Goal: Transaction & Acquisition: Purchase product/service

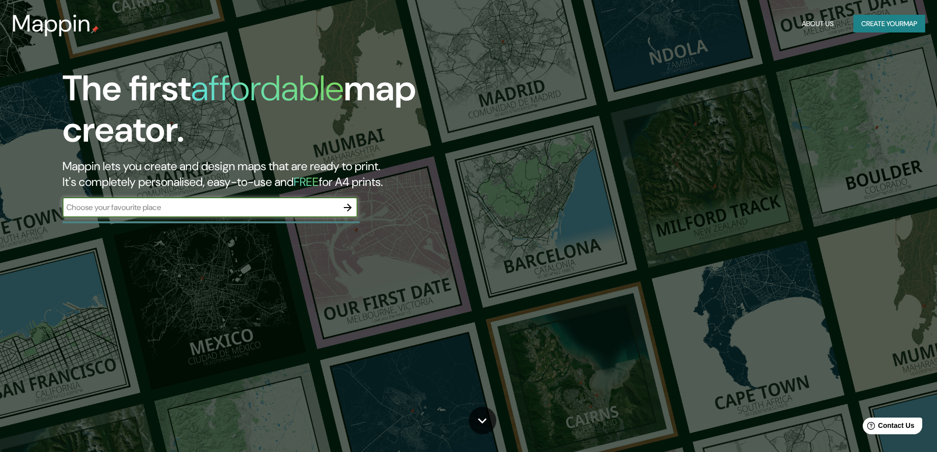
click at [219, 209] on input "text" at bounding box center [200, 207] width 276 height 11
type input "LA PAZ"
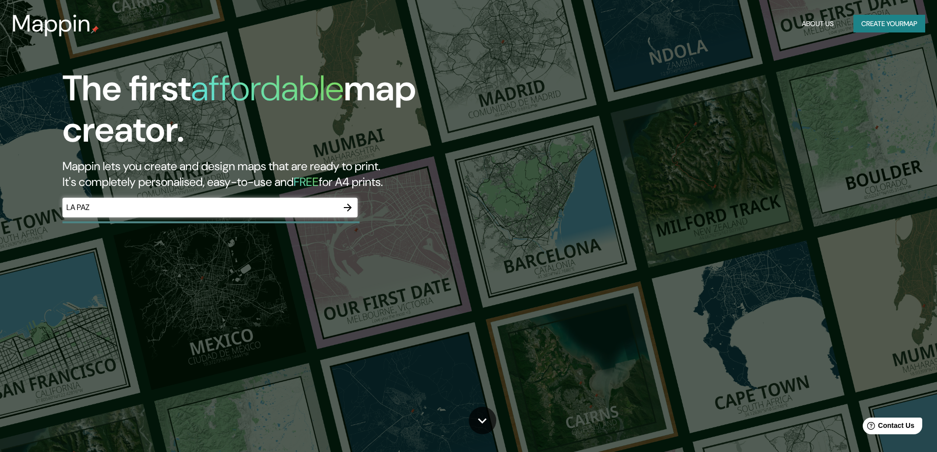
click at [320, 308] on div "The first affordable map creator. Mappin lets you create and design maps that a…" at bounding box center [468, 226] width 937 height 452
click at [408, 330] on div "The first affordable map creator. Mappin lets you create and design maps that a…" at bounding box center [468, 226] width 937 height 452
click at [353, 212] on icon "button" at bounding box center [348, 208] width 12 height 12
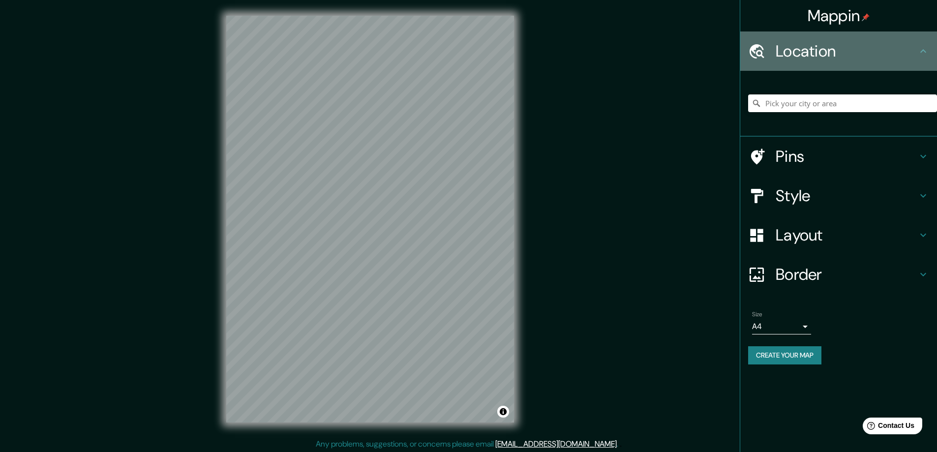
click at [923, 59] on div "Location" at bounding box center [839, 50] width 197 height 39
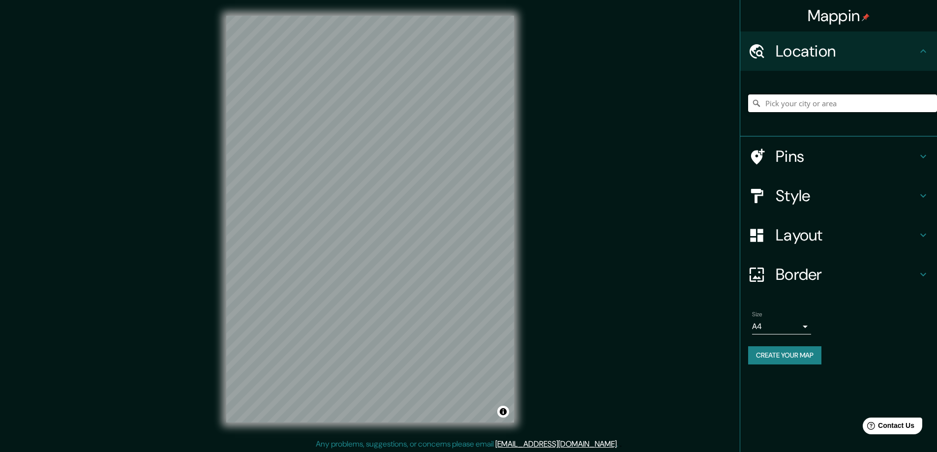
click at [850, 106] on input "Pick your city or area" at bounding box center [842, 103] width 189 height 18
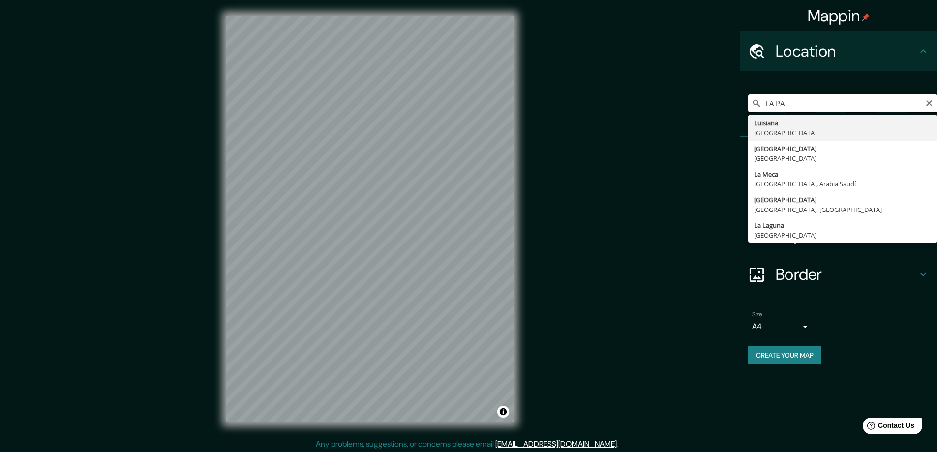
type input "LA PAZ"
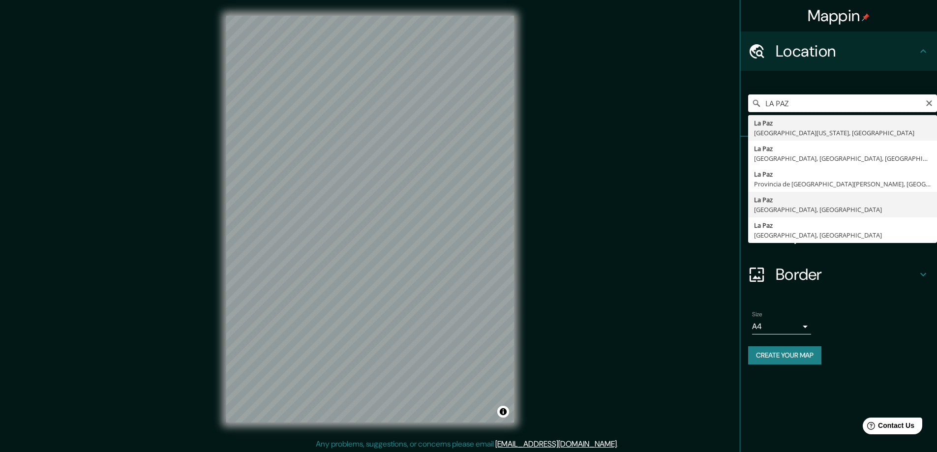
scroll to position [2, 0]
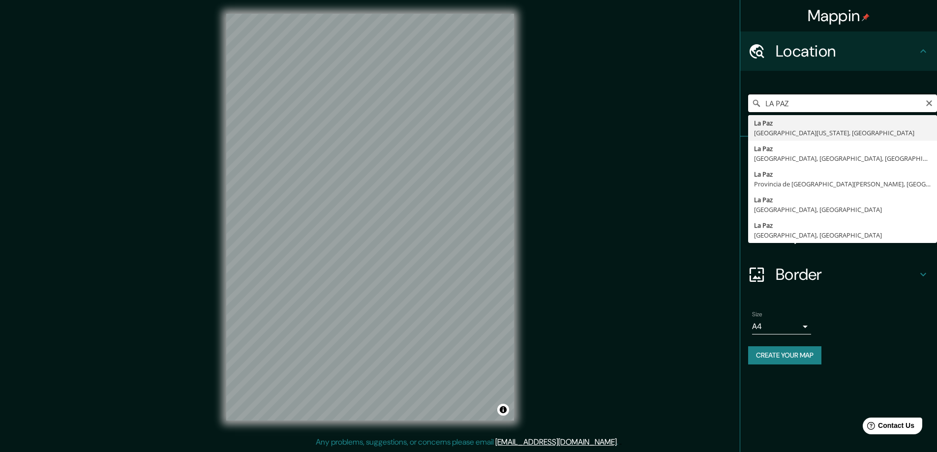
drag, startPoint x: 801, startPoint y: 104, endPoint x: 733, endPoint y: 104, distance: 68.4
click at [733, 104] on div "Mappin Location [GEOGRAPHIC_DATA][PERSON_NAME][GEOGRAPHIC_DATA] [GEOGRAPHIC_DAT…" at bounding box center [468, 225] width 937 height 454
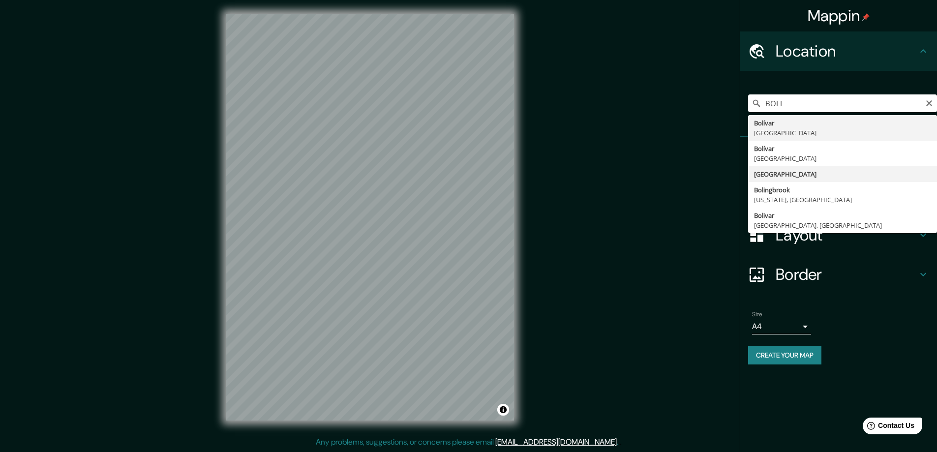
type input "[GEOGRAPHIC_DATA]"
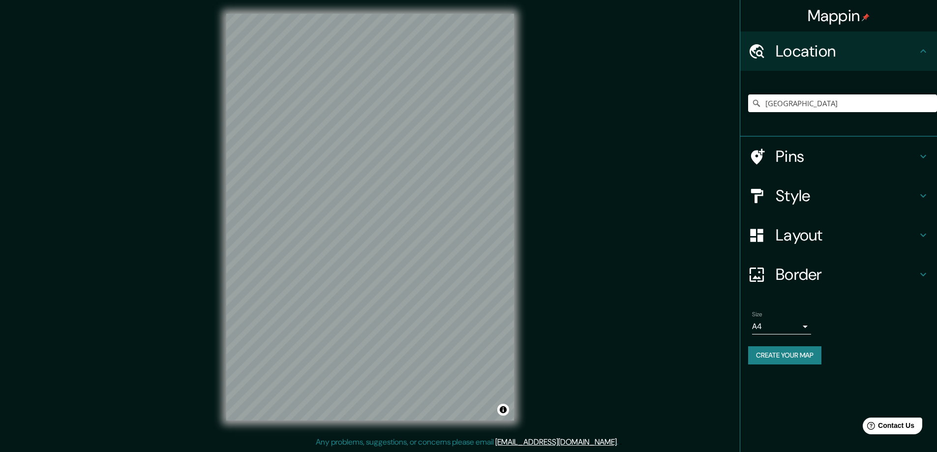
click at [805, 326] on body "Mappin Location [GEOGRAPHIC_DATA] Pins Style Layout Border Choose a border. Hin…" at bounding box center [468, 224] width 937 height 452
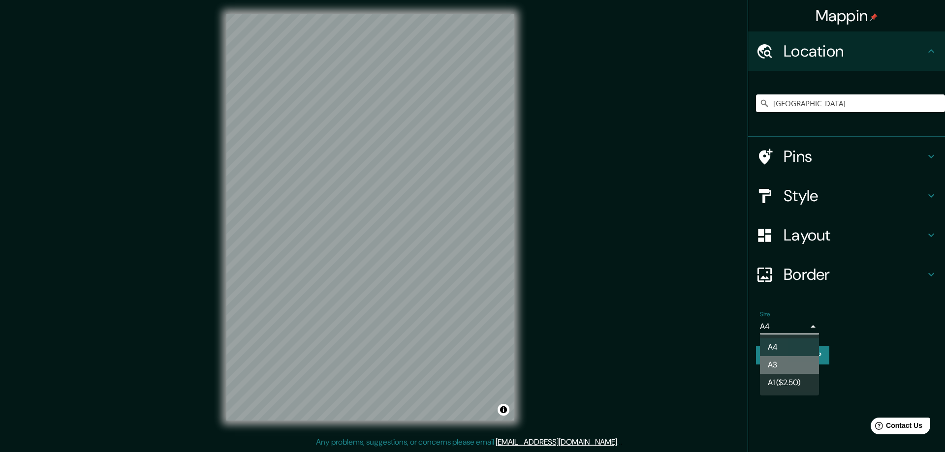
click at [798, 363] on li "A3" at bounding box center [789, 365] width 59 height 18
type input "a4"
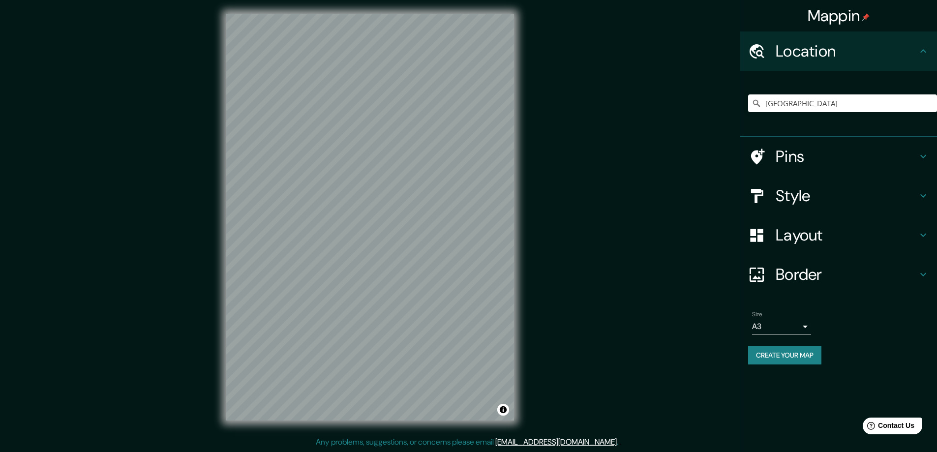
click at [841, 159] on h4 "Pins" at bounding box center [847, 157] width 142 height 20
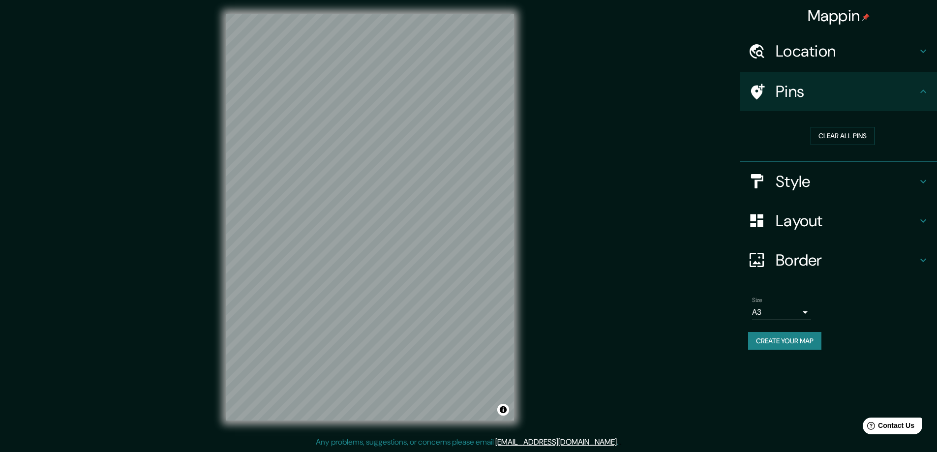
click at [919, 93] on icon at bounding box center [924, 92] width 12 height 12
click at [817, 188] on h4 "Style" at bounding box center [847, 182] width 142 height 20
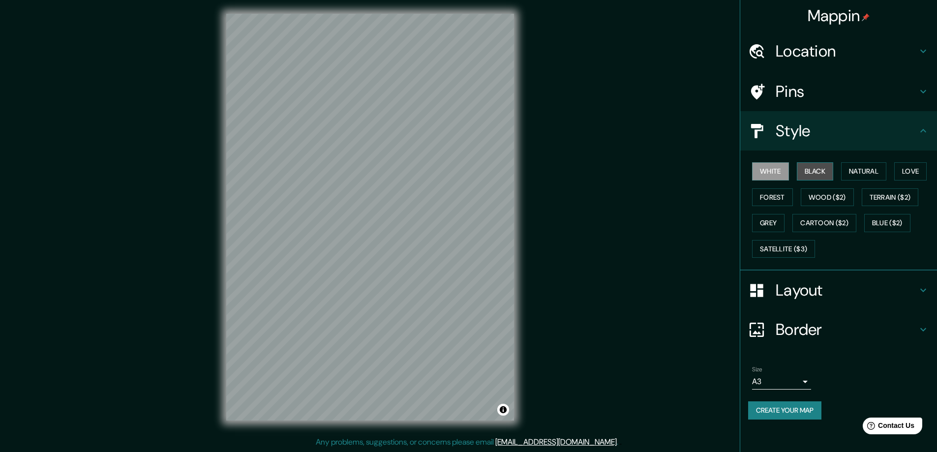
click at [817, 170] on button "Black" at bounding box center [815, 171] width 37 height 18
click at [856, 171] on button "Natural" at bounding box center [863, 171] width 45 height 18
click at [907, 173] on button "Love" at bounding box center [911, 171] width 32 height 18
click at [781, 196] on button "Forest" at bounding box center [772, 197] width 41 height 18
click at [832, 198] on button "Wood ($2)" at bounding box center [827, 197] width 53 height 18
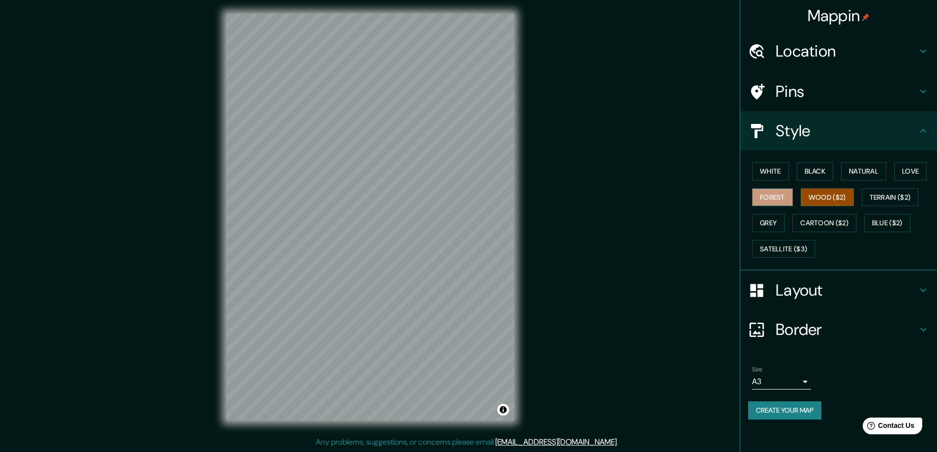
click at [788, 198] on button "Forest" at bounding box center [772, 197] width 41 height 18
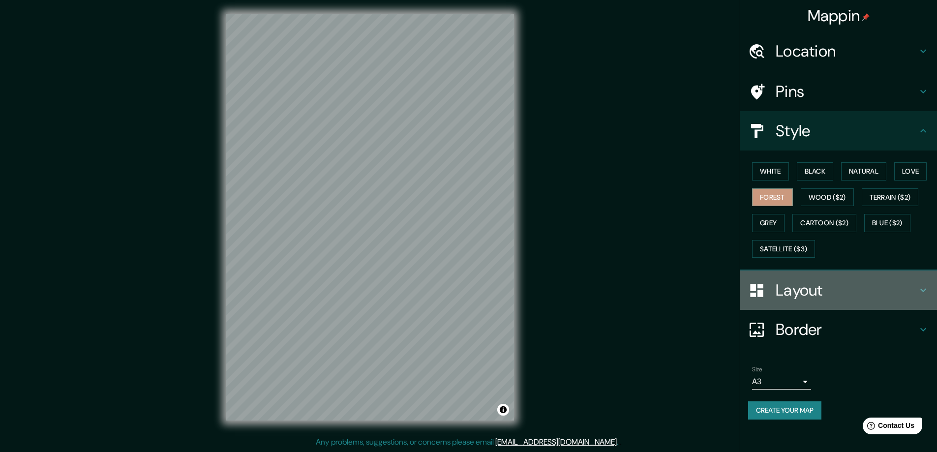
click at [762, 289] on icon at bounding box center [756, 290] width 17 height 17
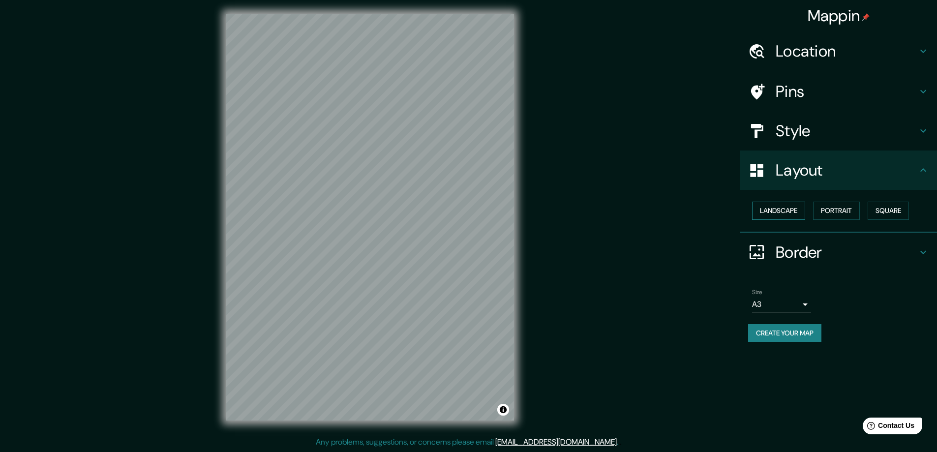
click at [788, 215] on button "Landscape" at bounding box center [778, 211] width 53 height 18
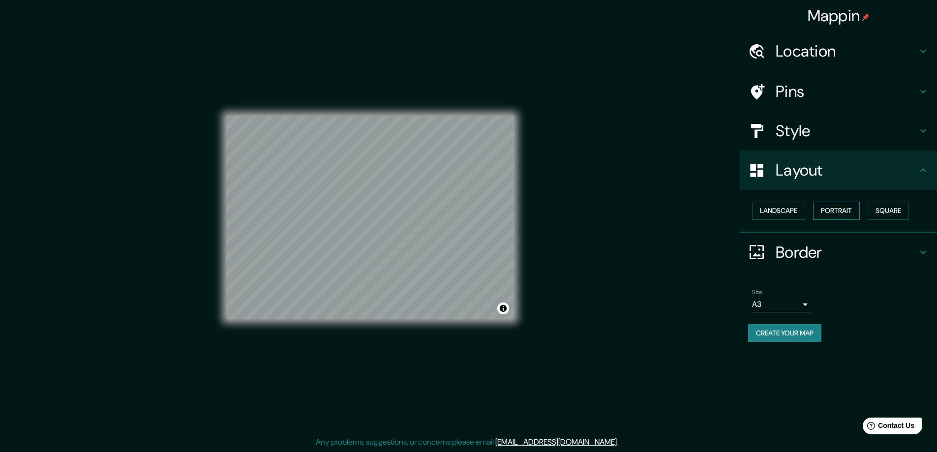
click at [829, 214] on button "Portrait" at bounding box center [836, 211] width 47 height 18
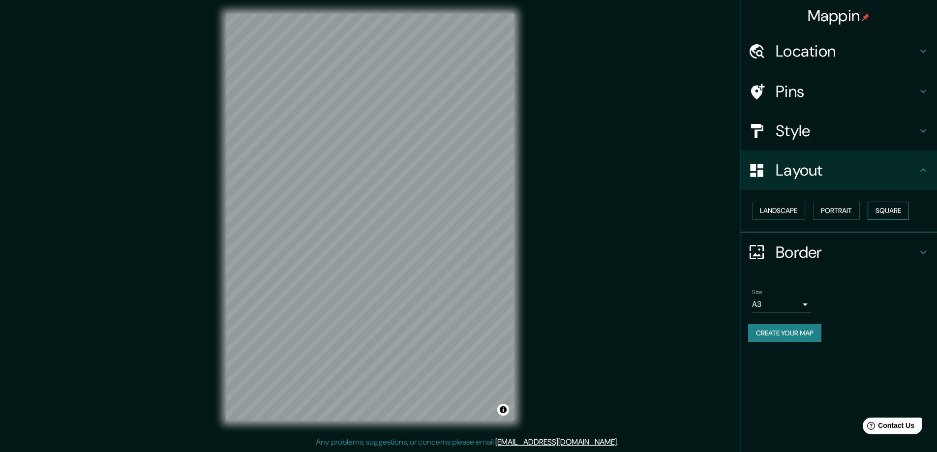
click at [879, 209] on button "Square" at bounding box center [888, 211] width 41 height 18
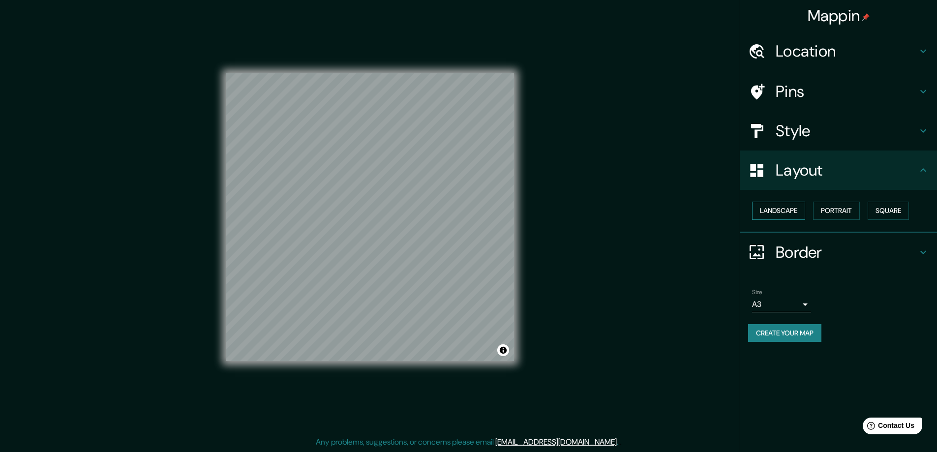
click at [793, 215] on button "Landscape" at bounding box center [778, 211] width 53 height 18
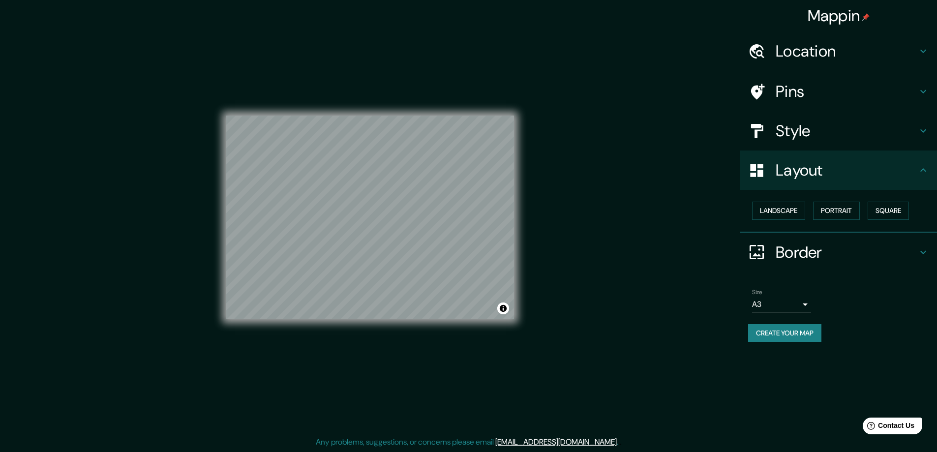
scroll to position [0, 0]
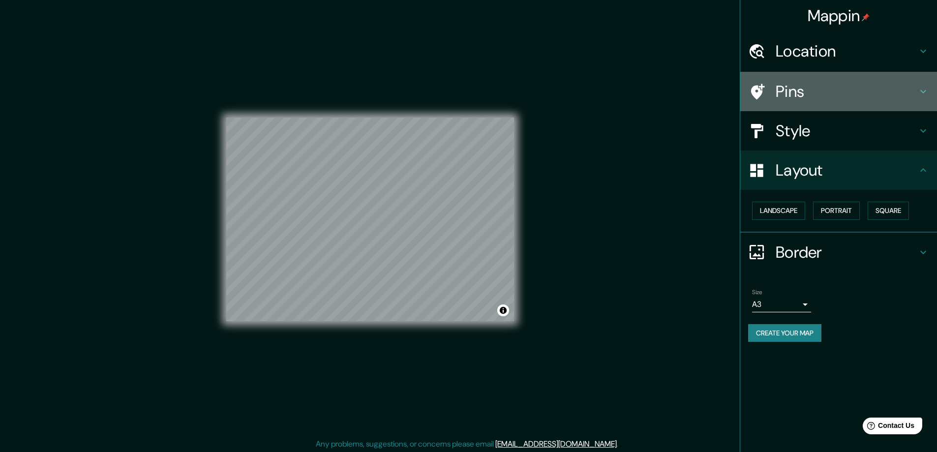
click at [797, 95] on h4 "Pins" at bounding box center [847, 92] width 142 height 20
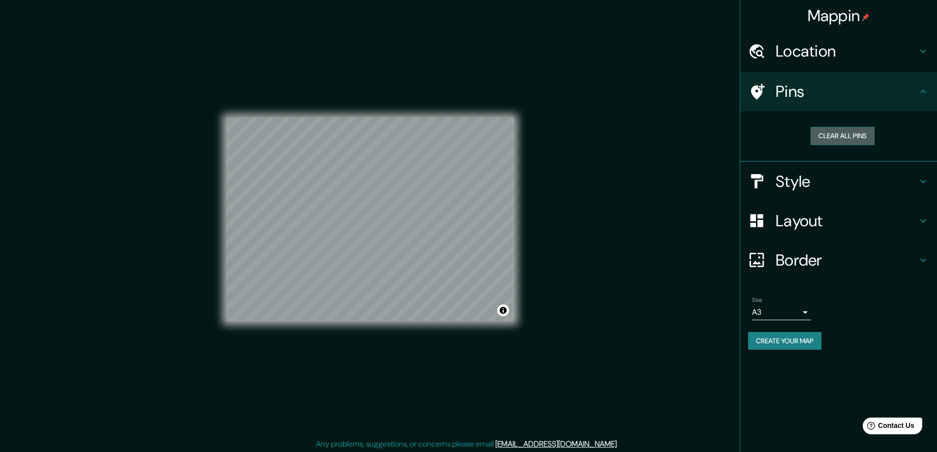
click at [850, 136] on button "Clear all pins" at bounding box center [843, 136] width 64 height 18
drag, startPoint x: 359, startPoint y: 166, endPoint x: 352, endPoint y: 179, distance: 14.5
click at [352, 179] on div at bounding box center [350, 178] width 8 height 8
drag, startPoint x: 350, startPoint y: 178, endPoint x: 352, endPoint y: 191, distance: 13.4
click at [352, 191] on div at bounding box center [352, 188] width 8 height 8
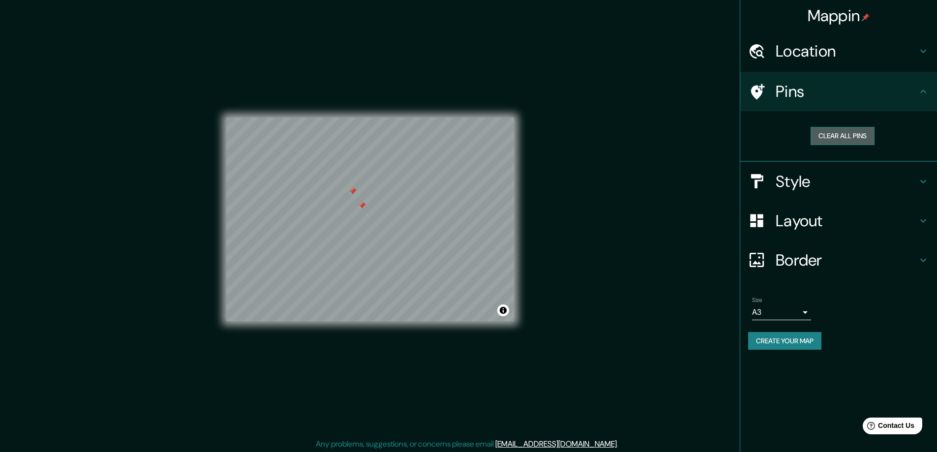
click at [824, 135] on button "Clear all pins" at bounding box center [843, 136] width 64 height 18
click at [517, 224] on div "© Mapbox © OpenStreetMap Improve this map" at bounding box center [370, 219] width 319 height 438
click at [840, 182] on h4 "Style" at bounding box center [847, 182] width 142 height 20
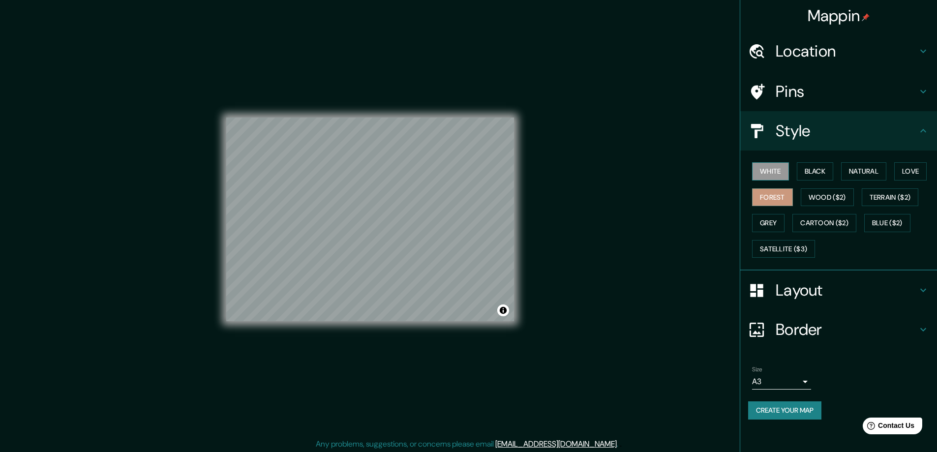
click at [781, 170] on button "White" at bounding box center [770, 171] width 37 height 18
click at [833, 170] on button "Black" at bounding box center [815, 171] width 37 height 18
click at [852, 170] on button "Natural" at bounding box center [863, 171] width 45 height 18
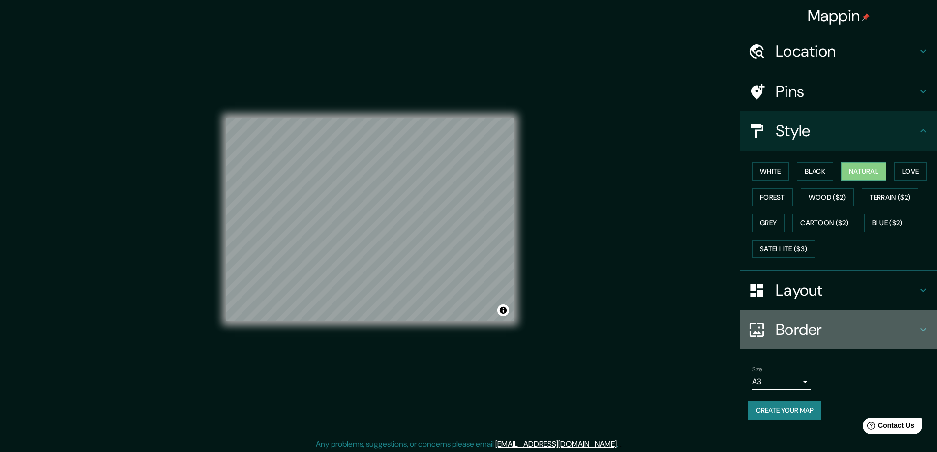
click at [819, 329] on h4 "Border" at bounding box center [847, 330] width 142 height 20
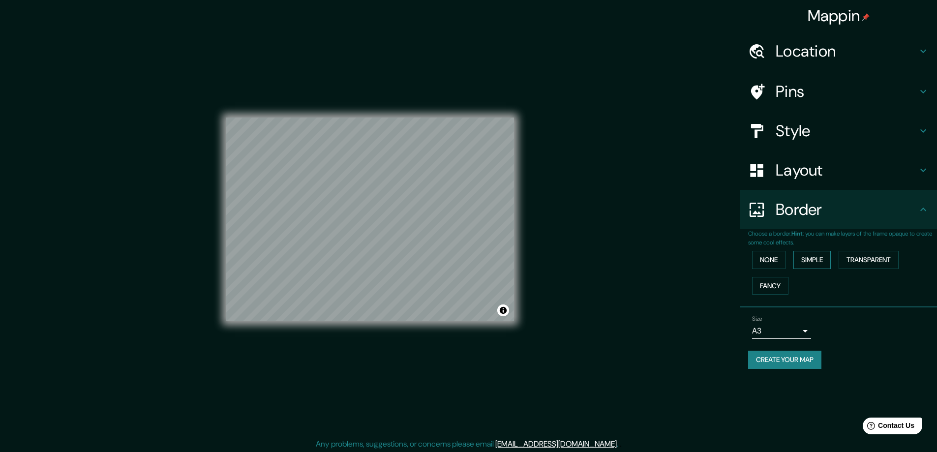
click at [822, 255] on button "Simple" at bounding box center [812, 260] width 37 height 18
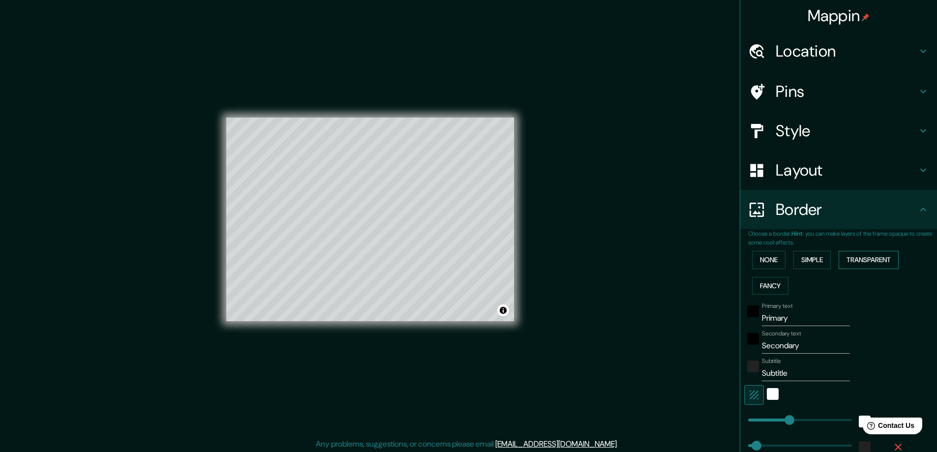
click at [863, 259] on button "Transparent" at bounding box center [869, 260] width 60 height 18
click at [771, 286] on button "Fancy" at bounding box center [770, 286] width 36 height 18
click at [760, 259] on button "None" at bounding box center [768, 260] width 33 height 18
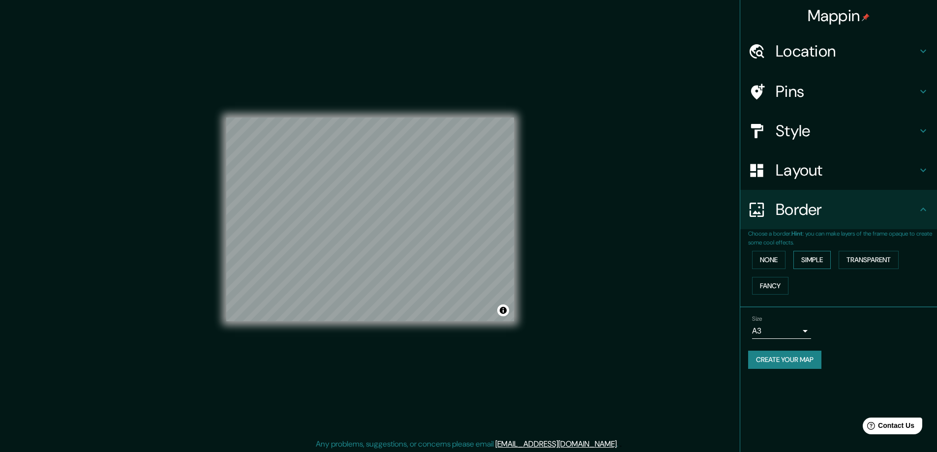
click at [822, 262] on button "Simple" at bounding box center [812, 260] width 37 height 18
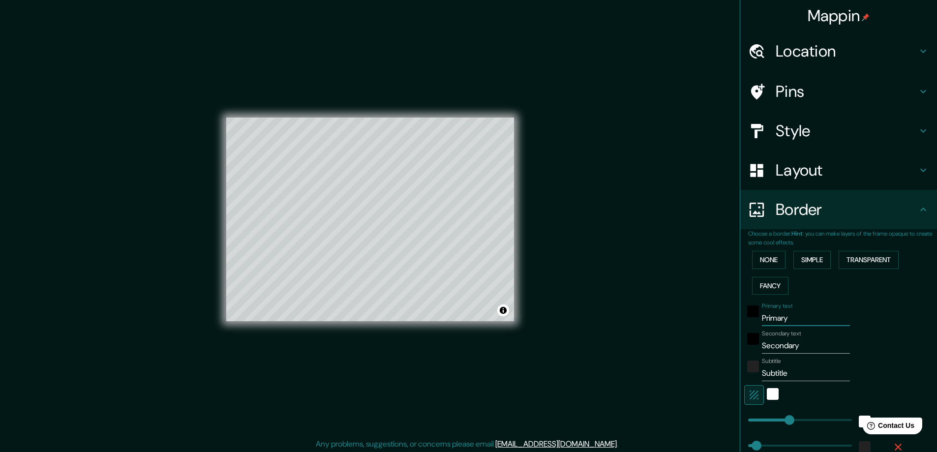
drag, startPoint x: 787, startPoint y: 317, endPoint x: 756, endPoint y: 320, distance: 31.1
click at [762, 320] on input "Primary" at bounding box center [806, 319] width 88 height 16
type input "47"
type input "L"
type input "47"
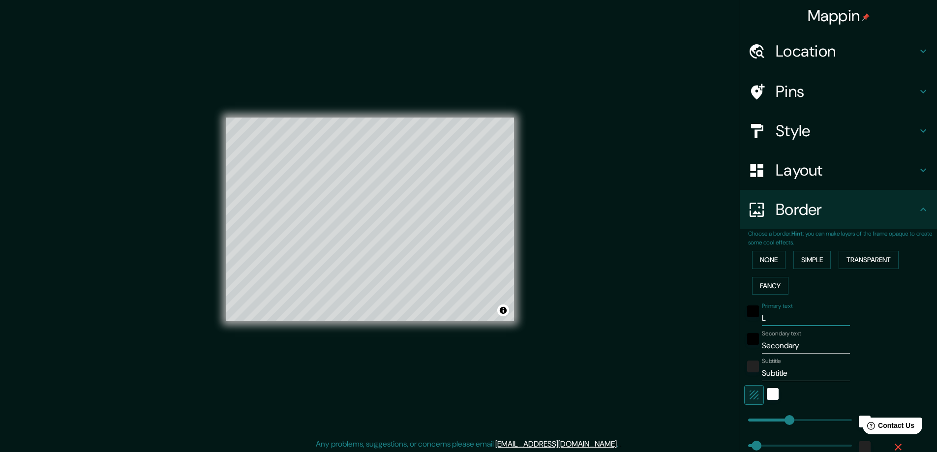
type input "LP"
type input "47"
type input "L"
type input "47"
type input "LA"
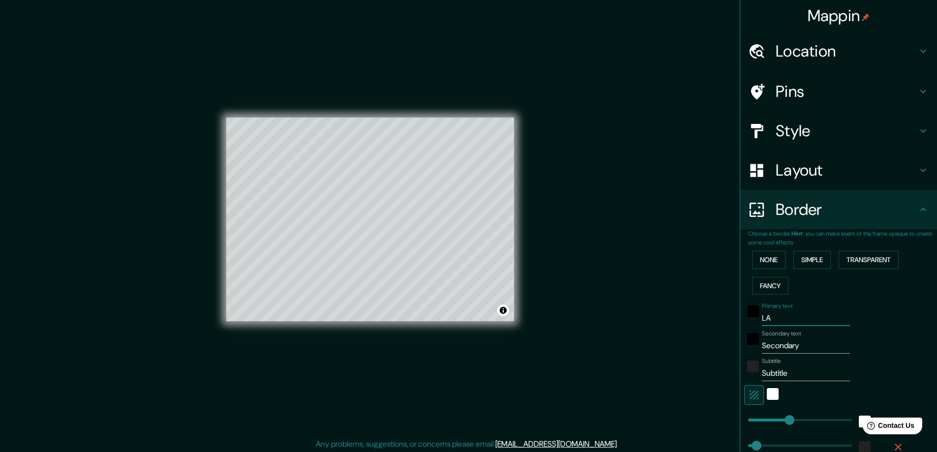
type input "47"
type input "LA"
type input "47"
type input "LA A"
type input "47"
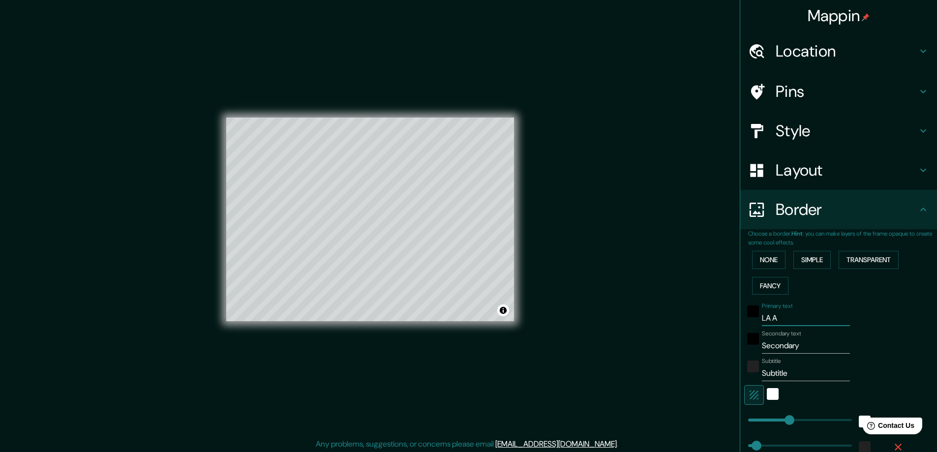
type input "LA"
type input "47"
type input "LA P"
type input "47"
type input "LA PA"
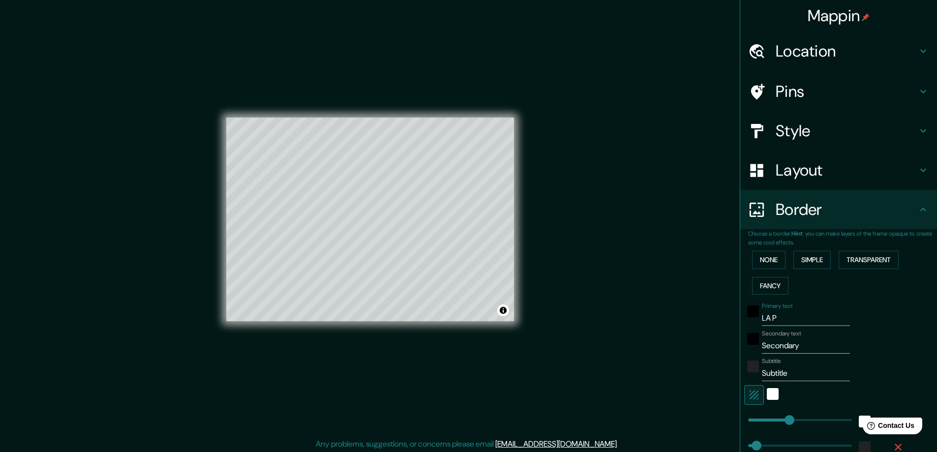
type input "47"
type input "LA PAZ"
type input "47"
type input "LA PAZ"
click at [803, 345] on input "Secondary" at bounding box center [806, 346] width 88 height 16
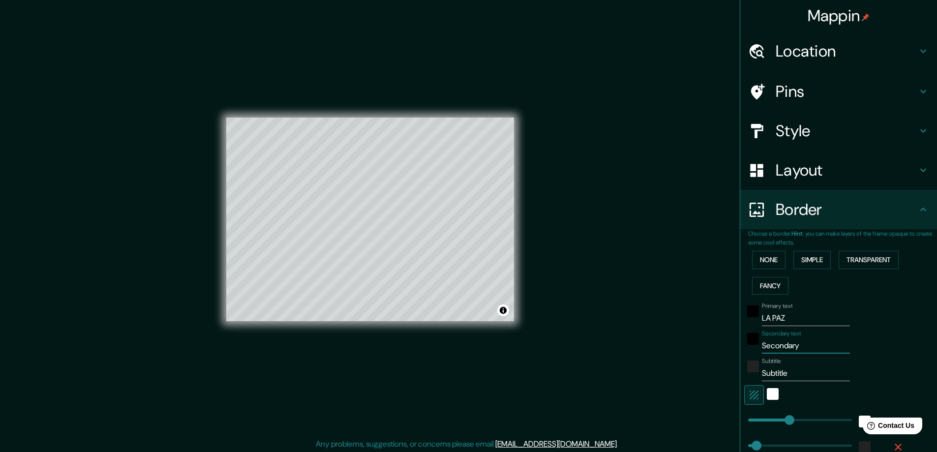
drag, startPoint x: 803, startPoint y: 345, endPoint x: 766, endPoint y: 346, distance: 36.9
click at [766, 346] on input "Secondary" at bounding box center [806, 346] width 88 height 16
type input "47"
type input "S"
type input "47"
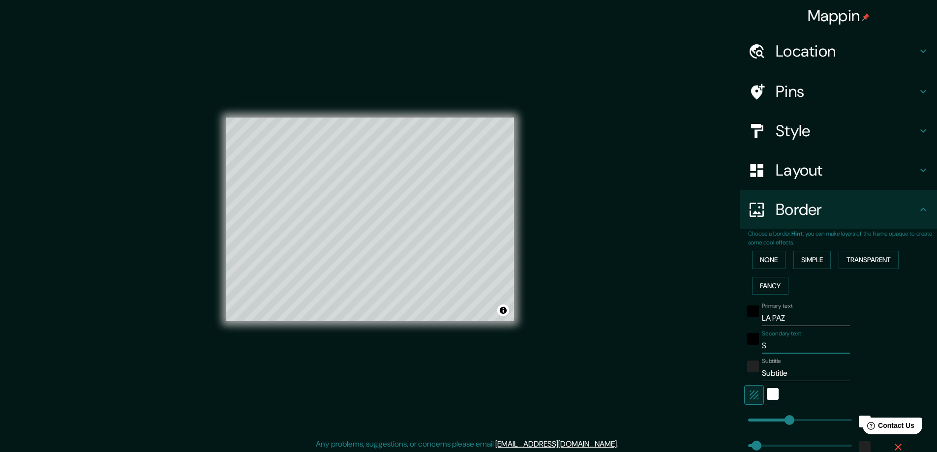
type input "47"
type input "36"
drag, startPoint x: 784, startPoint y: 423, endPoint x: 747, endPoint y: 424, distance: 36.4
type input "47"
type input "56"
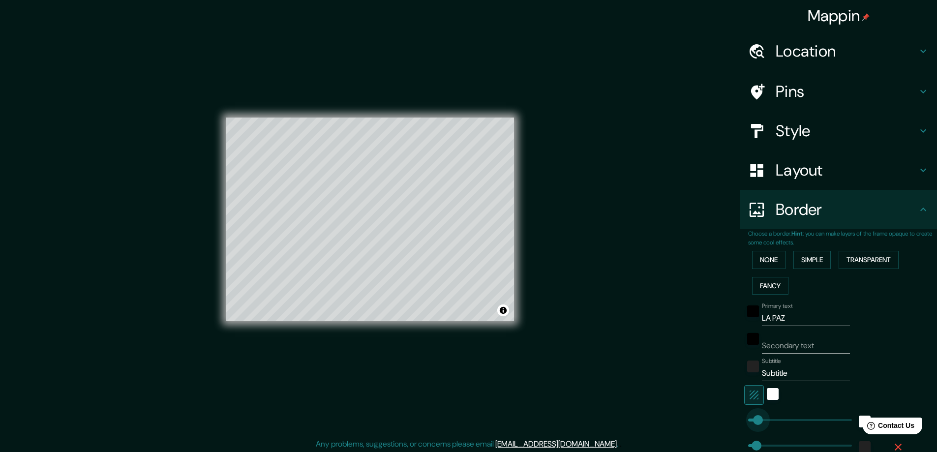
type input "47"
type input "56"
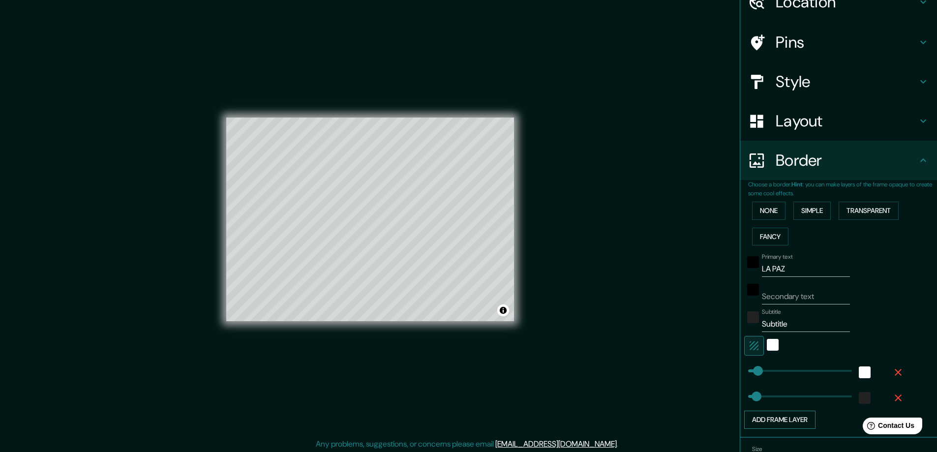
scroll to position [98, 0]
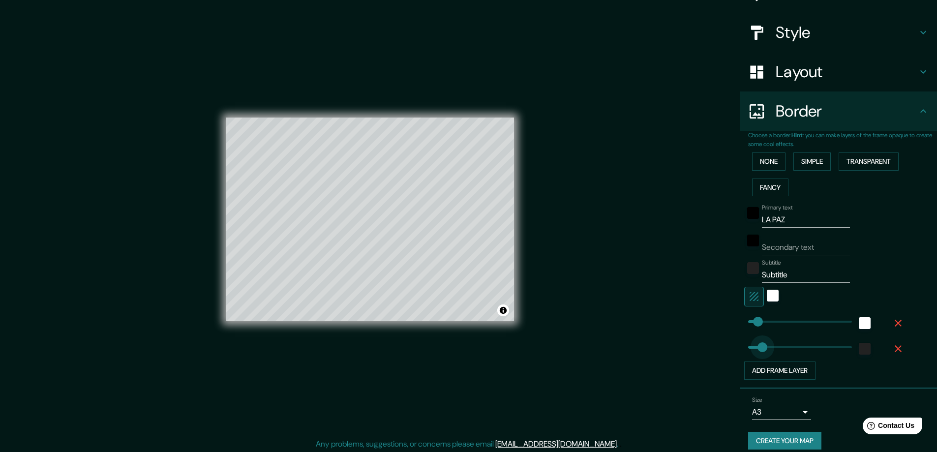
type input "585"
drag, startPoint x: 754, startPoint y: 349, endPoint x: 864, endPoint y: 348, distance: 109.7
type input "56"
type input "0"
drag, startPoint x: 844, startPoint y: 348, endPoint x: 625, endPoint y: 356, distance: 218.6
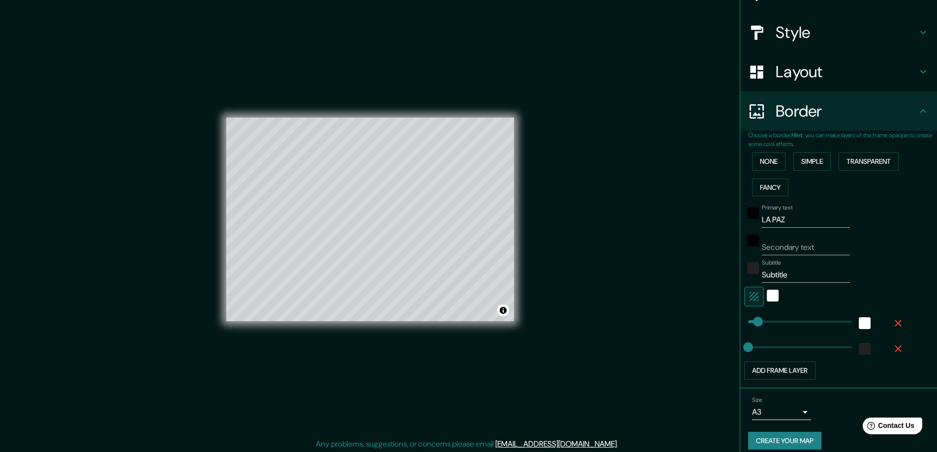
scroll to position [108, 0]
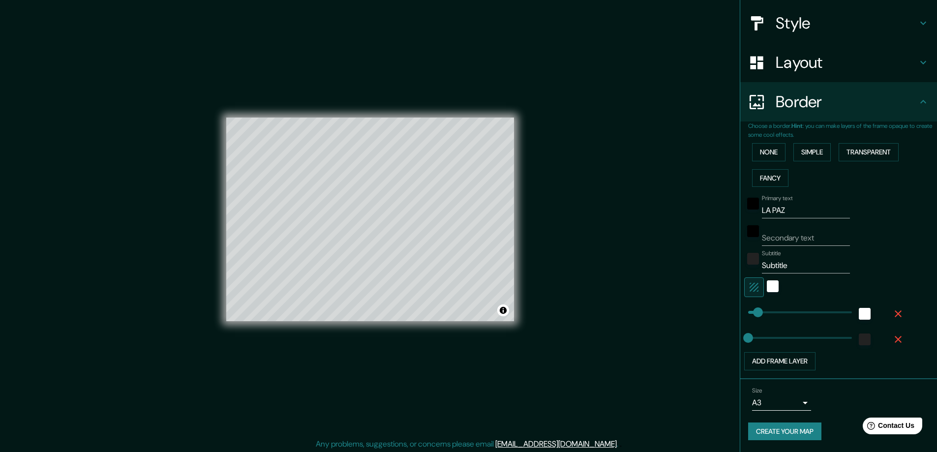
type input "56"
click at [767, 288] on div "white" at bounding box center [773, 286] width 12 height 12
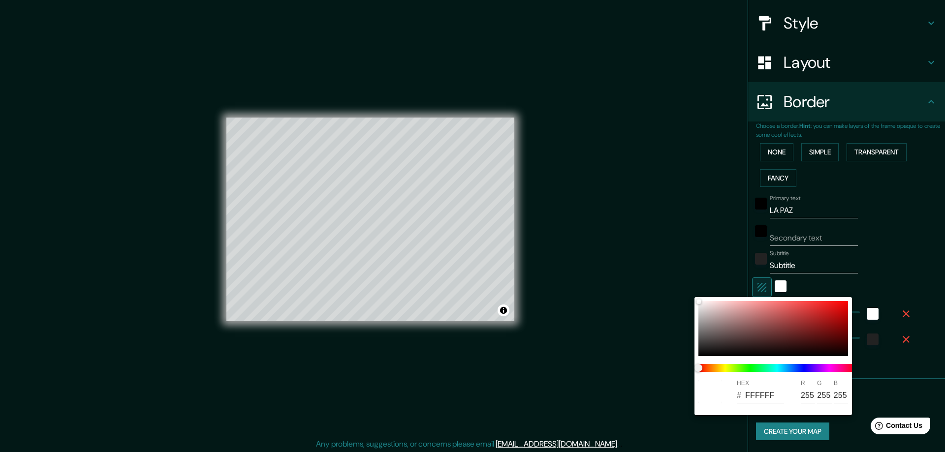
click at [814, 287] on div at bounding box center [472, 226] width 945 height 452
